Goal: Task Accomplishment & Management: Use online tool/utility

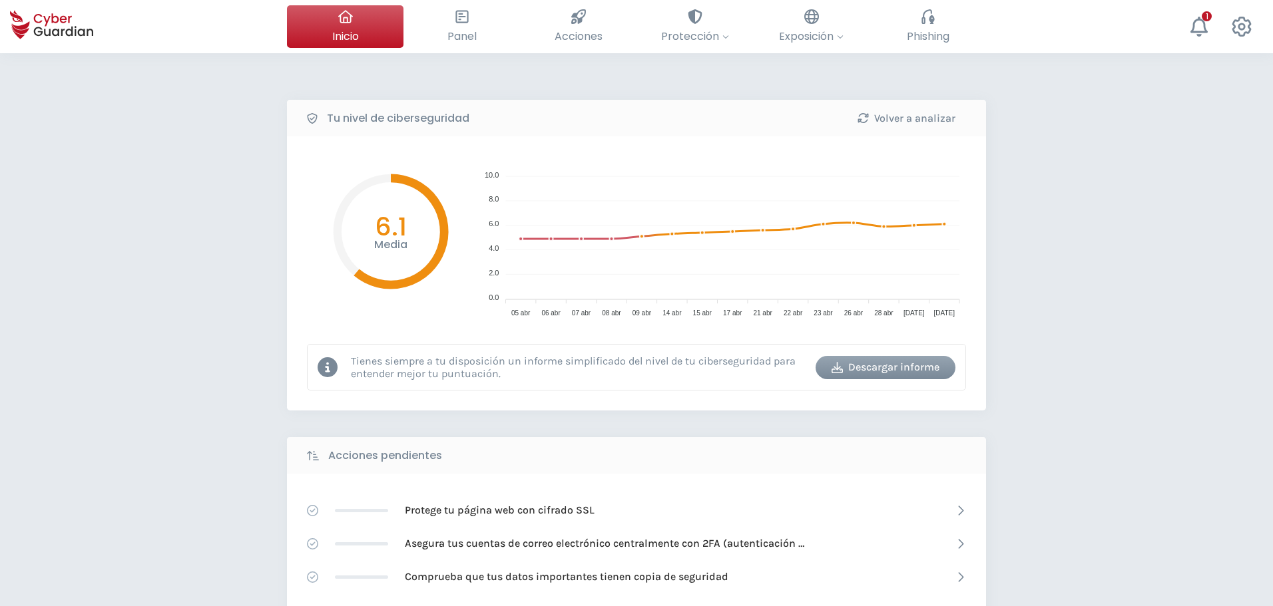
click at [1084, 89] on div "Tu nivel de ciberseguridad Volver a analizar Media 6.1 10.0 10.0 8.0 8.0 6.0 6.…" at bounding box center [636, 592] width 1273 height 1078
drag, startPoint x: 195, startPoint y: 440, endPoint x: 189, endPoint y: 477, distance: 37.8
click at [194, 441] on div "Tu nivel de ciberseguridad Volver a analizar Media 6.1 10.0 10.0 8.0 8.0 6.0 6.…" at bounding box center [636, 592] width 1273 height 1078
click at [112, 296] on div "Tu nivel de ciberseguridad Volver a analizar Media 6.1 10.0 10.0 8.0 8.0 6.0 6.…" at bounding box center [636, 592] width 1273 height 1078
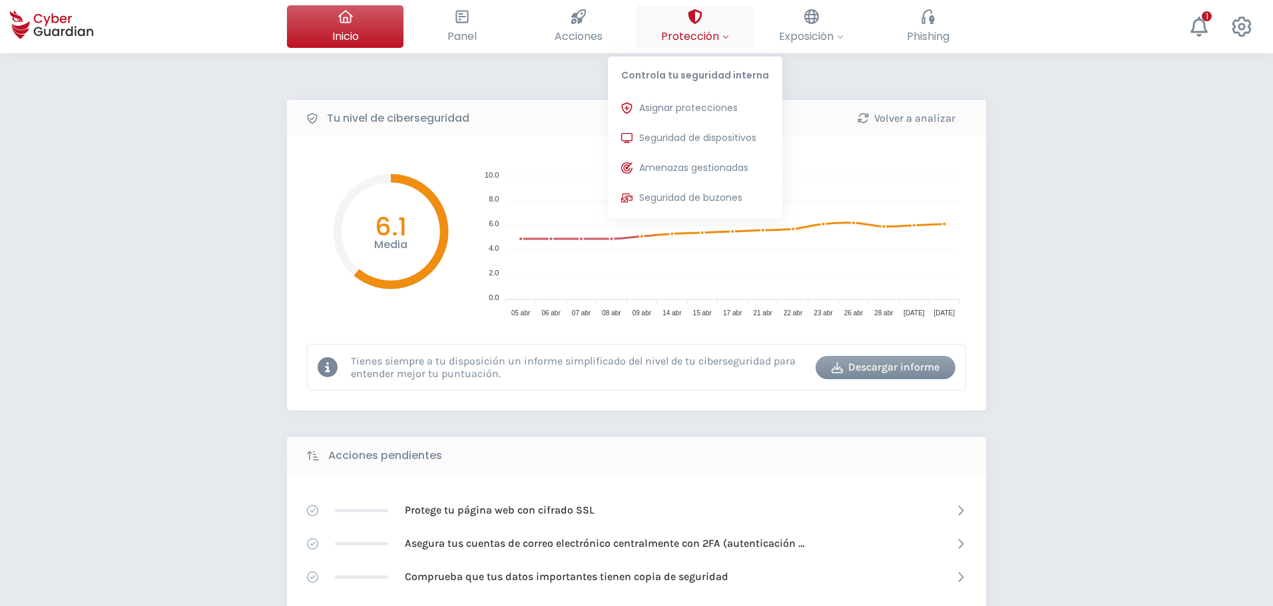
click at [694, 37] on span "Protección" at bounding box center [695, 36] width 68 height 17
click at [690, 164] on span "Amenazas gestionadas" at bounding box center [693, 168] width 109 height 14
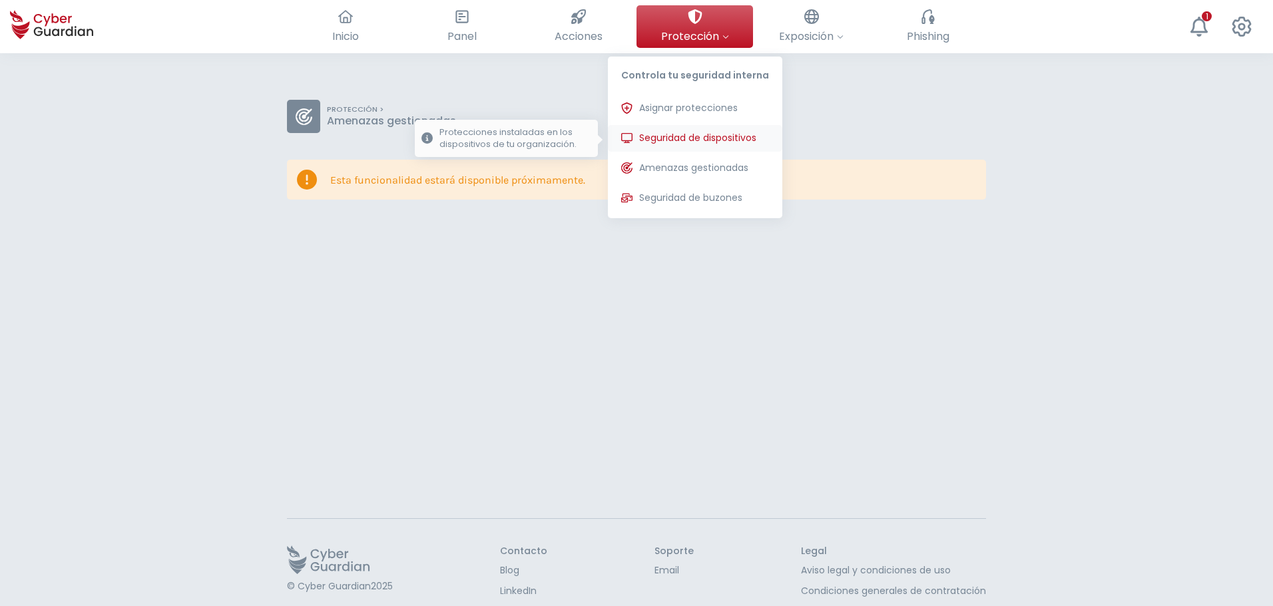
click at [727, 142] on span "Seguridad de dispositivos" at bounding box center [697, 138] width 117 height 14
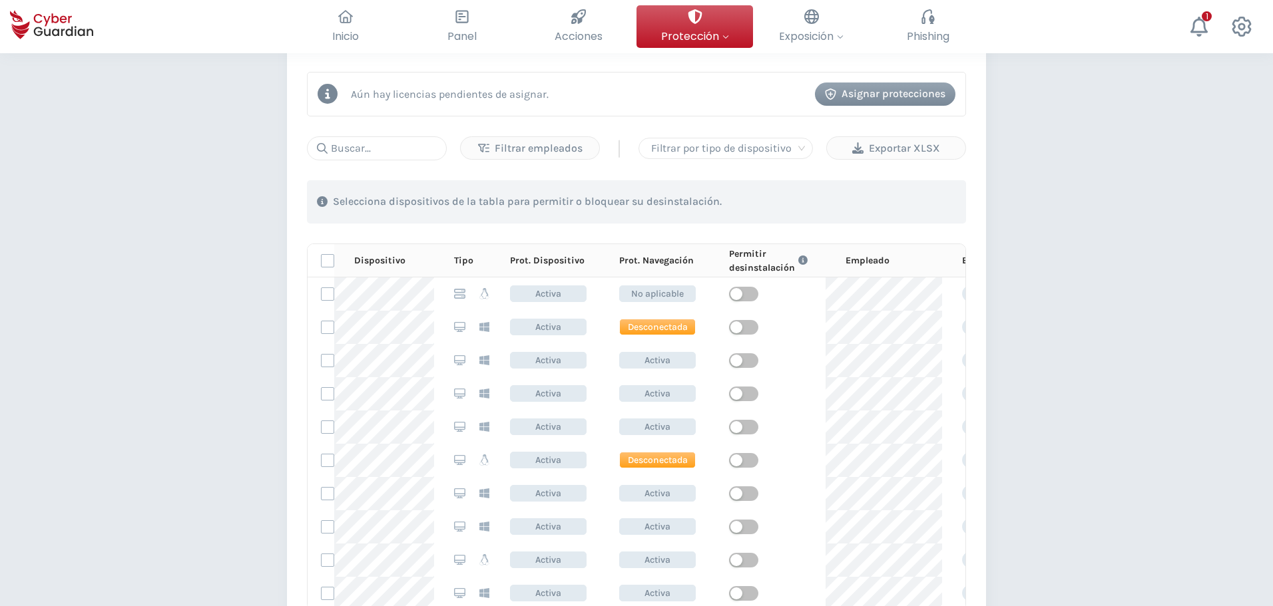
scroll to position [466, 0]
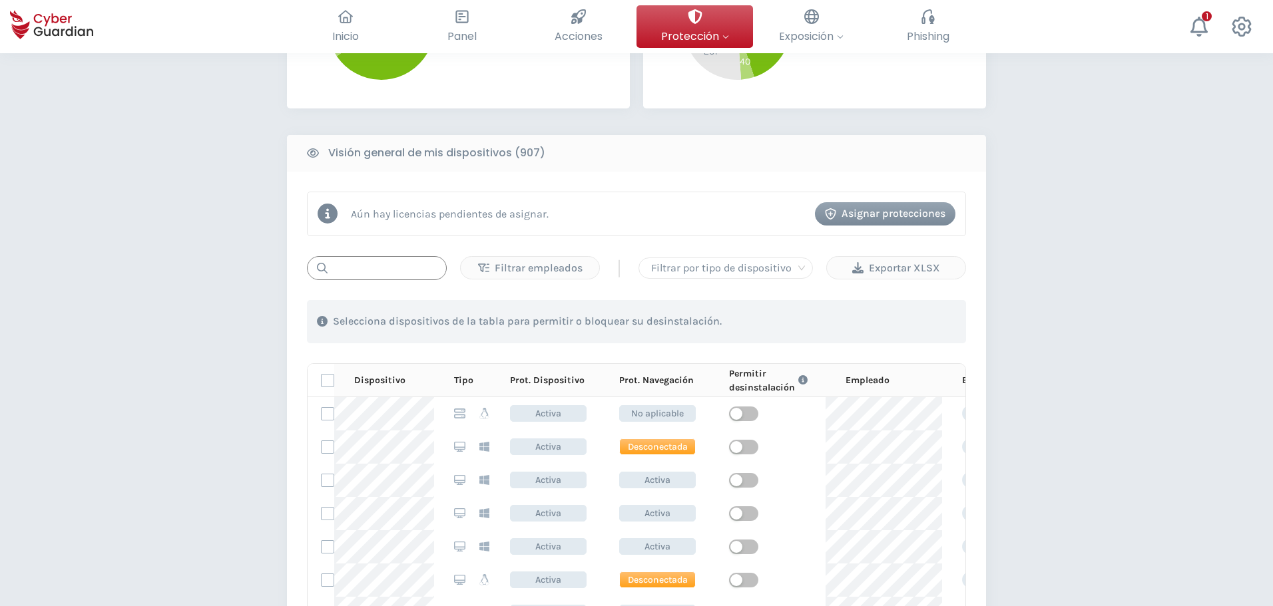
click at [380, 272] on input "text" at bounding box center [377, 268] width 140 height 24
click at [123, 258] on div "PROTECCIÓN > Seguridad de dispositivos ¿Cómo funciona? Añade empleados Instala …" at bounding box center [636, 311] width 1273 height 1448
click at [125, 335] on div "PROTECCIÓN > Seguridad de dispositivos ¿Cómo funciona? Añade empleados Instala …" at bounding box center [636, 311] width 1273 height 1448
click at [125, 375] on div "PROTECCIÓN > Seguridad de dispositivos ¿Cómo funciona? Añade empleados Instala …" at bounding box center [636, 311] width 1273 height 1448
click at [150, 164] on div "PROTECCIÓN > Seguridad de dispositivos ¿Cómo funciona? Añade empleados Instala …" at bounding box center [636, 311] width 1273 height 1448
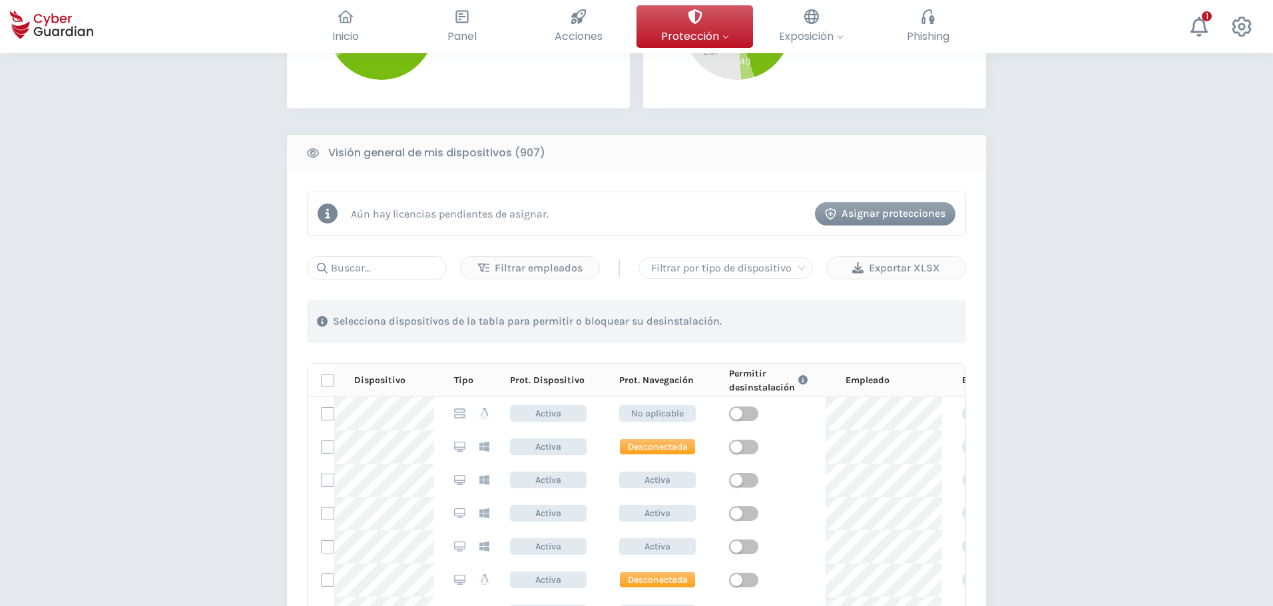
click at [160, 365] on div "PROTECCIÓN > Seguridad de dispositivos ¿Cómo funciona? Añade empleados Instala …" at bounding box center [636, 311] width 1273 height 1448
click at [148, 352] on div "PROTECCIÓN > Seguridad de dispositivos ¿Cómo funciona? Añade empleados Instala …" at bounding box center [636, 311] width 1273 height 1448
click at [182, 306] on div "PROTECCIÓN > Seguridad de dispositivos ¿Cómo funciona? Añade empleados Instala …" at bounding box center [636, 311] width 1273 height 1448
